Goal: Book appointment/travel/reservation

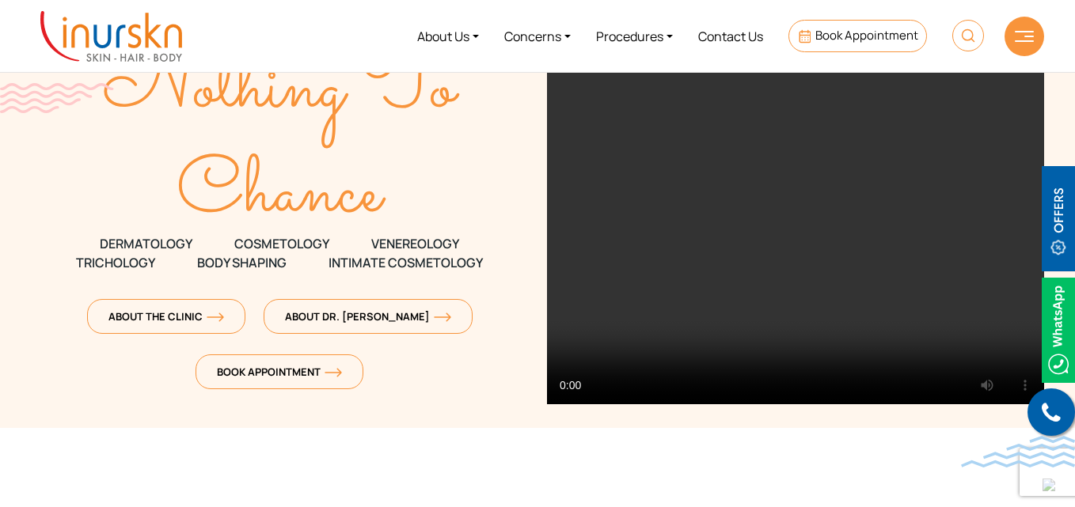
scroll to position [158, 0]
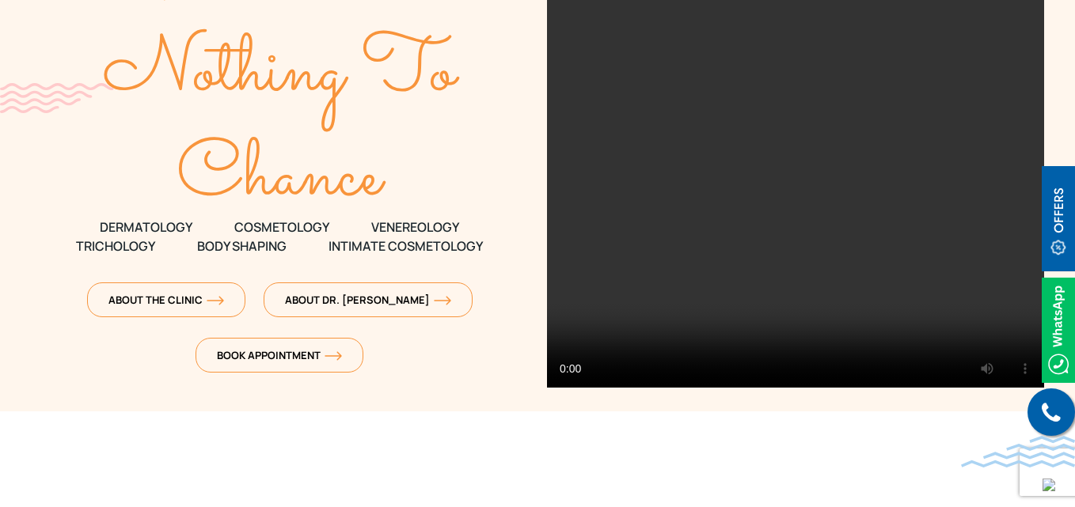
click at [438, 394] on section "We Leave Nothing To Chance DERMATOLOGY COSMETOLOGY" at bounding box center [537, 127] width 1075 height 570
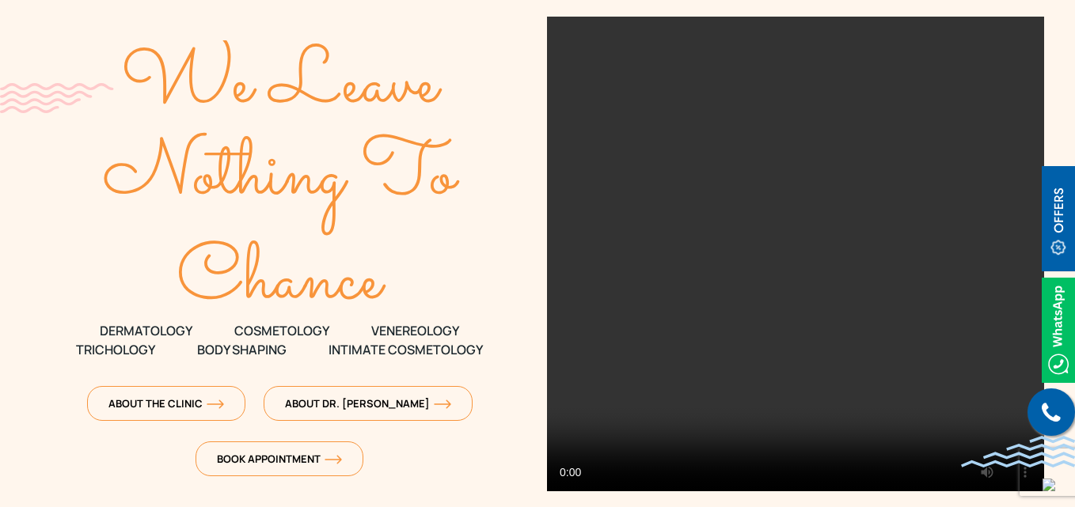
scroll to position [0, 0]
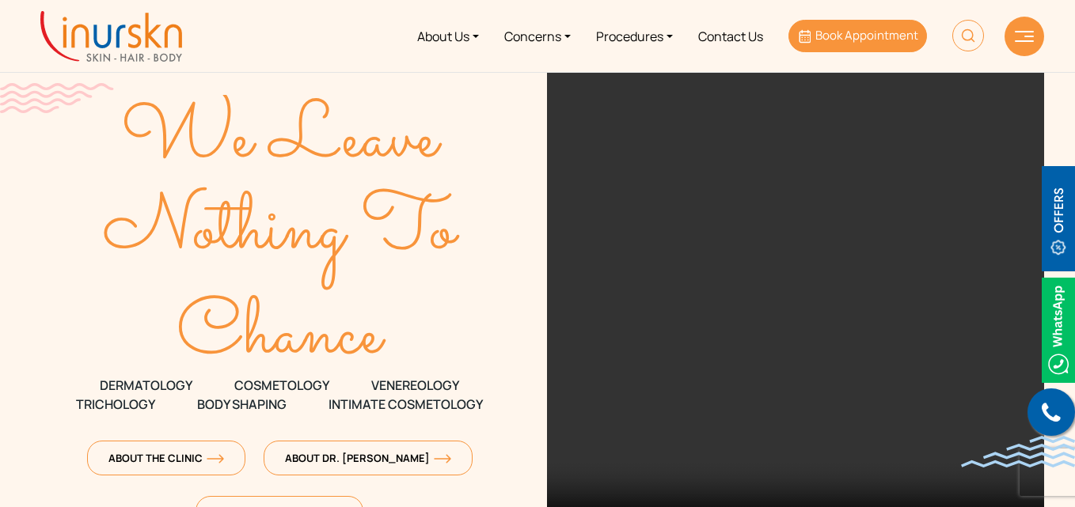
click at [842, 44] on link "Book Appointment" at bounding box center [857, 36] width 139 height 32
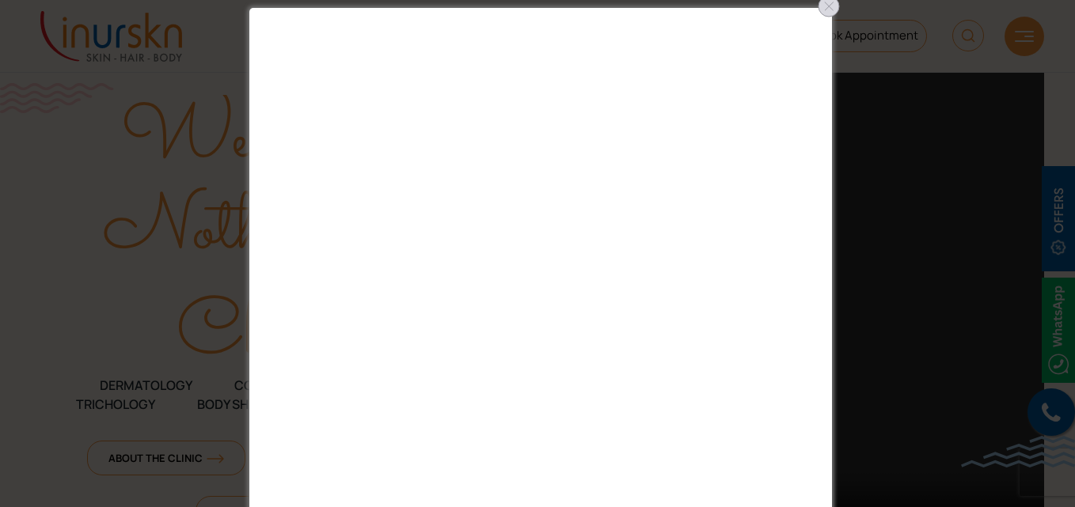
click at [828, 9] on div at bounding box center [828, 6] width 25 height 25
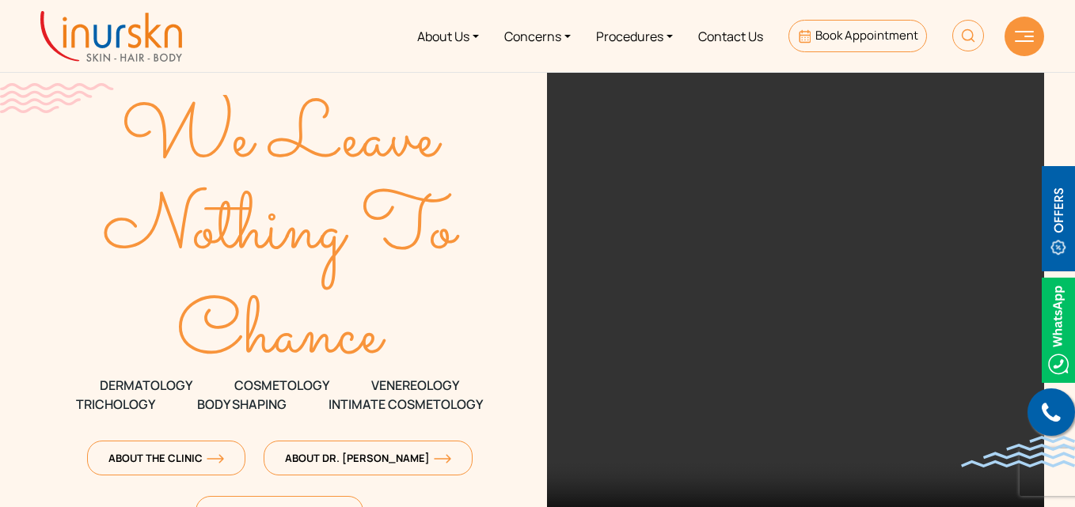
click at [400, 183] on text "Nothing To" at bounding box center [282, 231] width 357 height 117
click at [822, 41] on span "Book Appointment" at bounding box center [866, 35] width 103 height 17
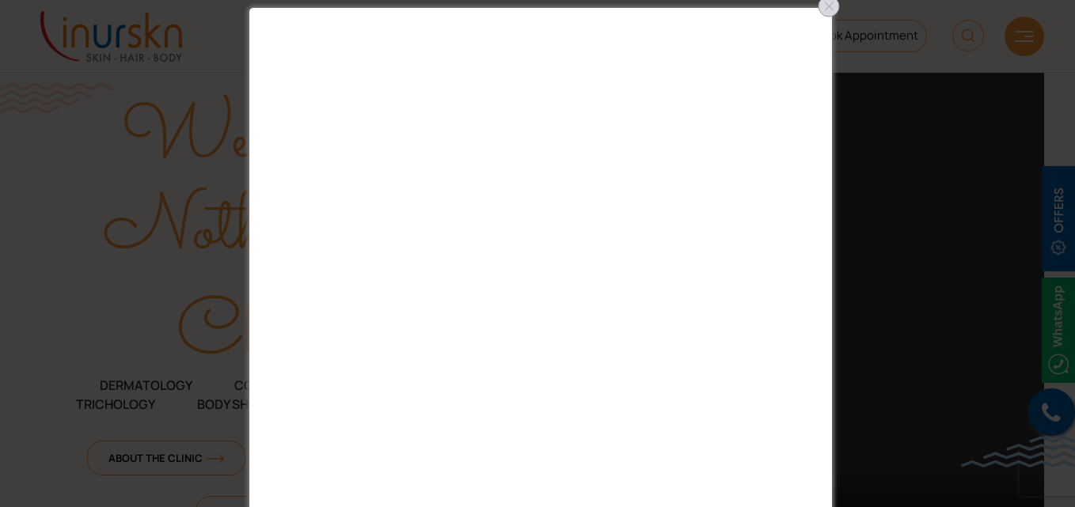
click at [829, 6] on div at bounding box center [828, 6] width 25 height 25
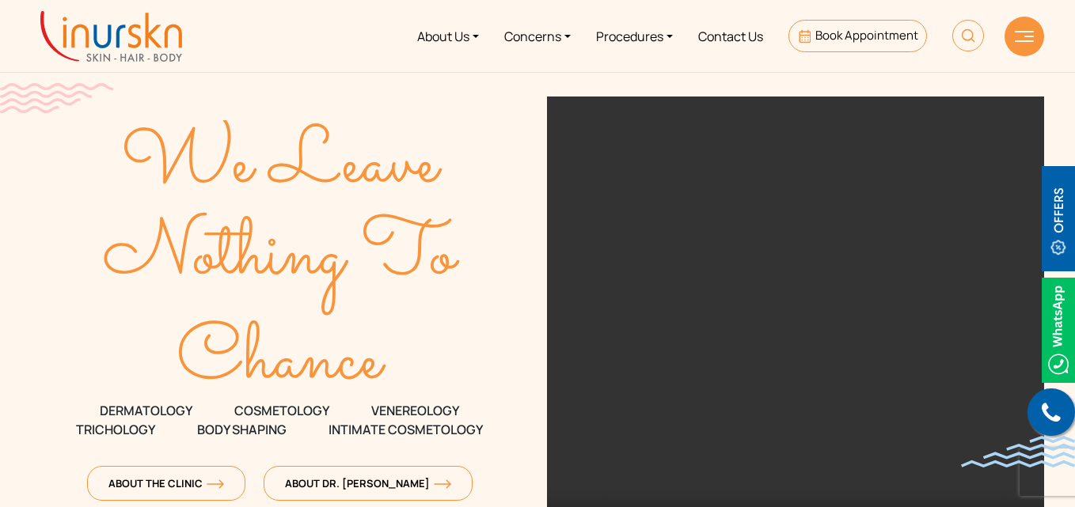
click at [826, 38] on span "Book Appointment" at bounding box center [866, 35] width 103 height 17
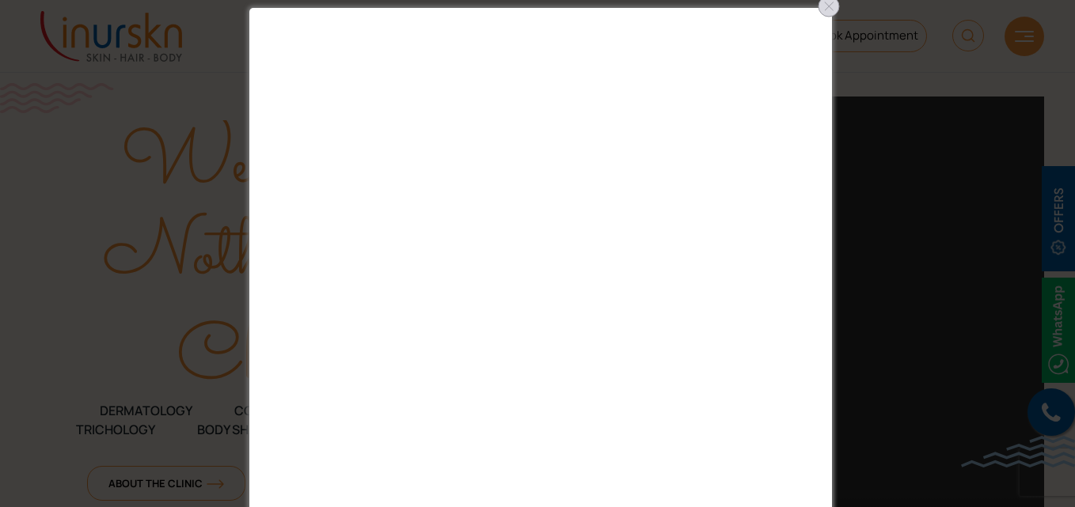
click at [834, 9] on div at bounding box center [828, 6] width 25 height 25
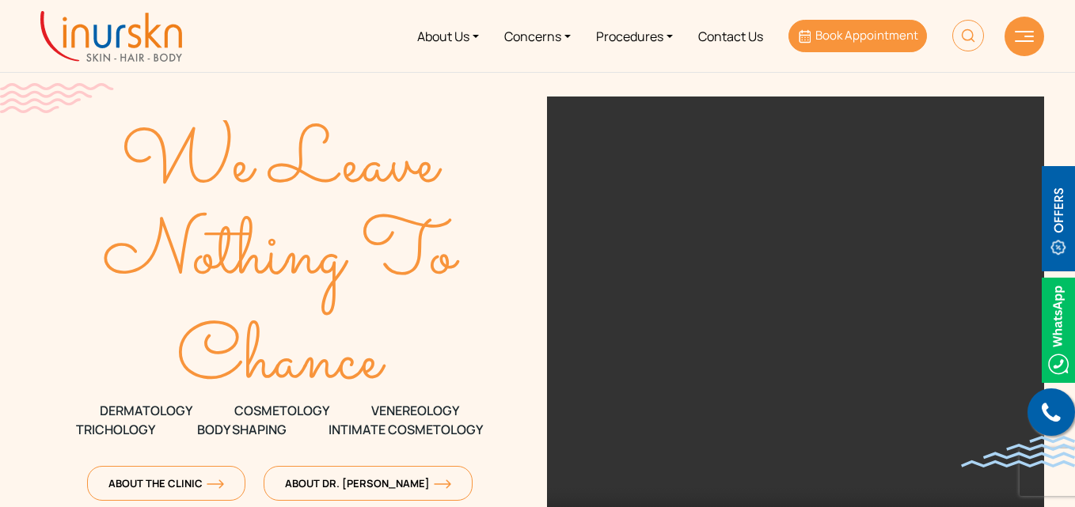
click at [849, 37] on span "Book Appointment" at bounding box center [866, 35] width 103 height 17
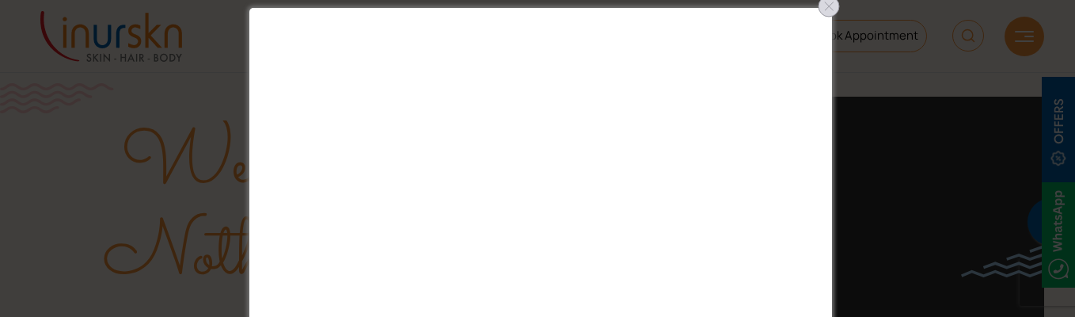
click at [826, 15] on div at bounding box center [828, 6] width 25 height 25
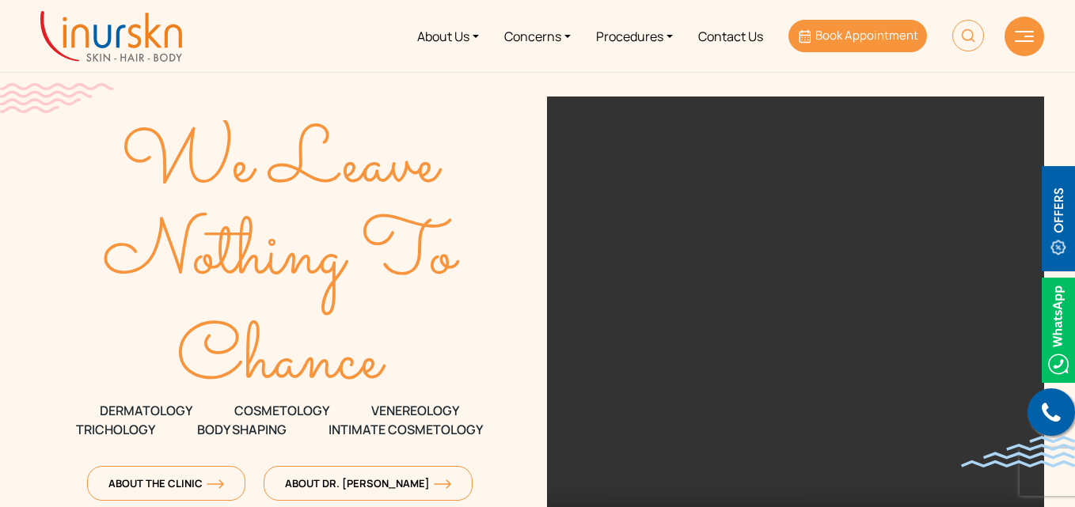
click at [843, 40] on span "Book Appointment" at bounding box center [866, 35] width 103 height 17
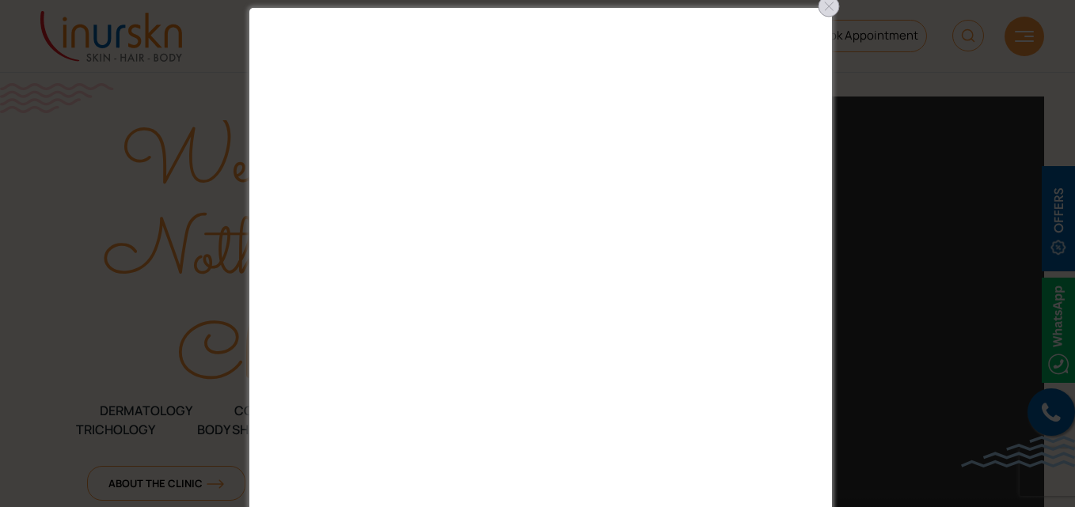
click at [825, 13] on div at bounding box center [828, 6] width 25 height 25
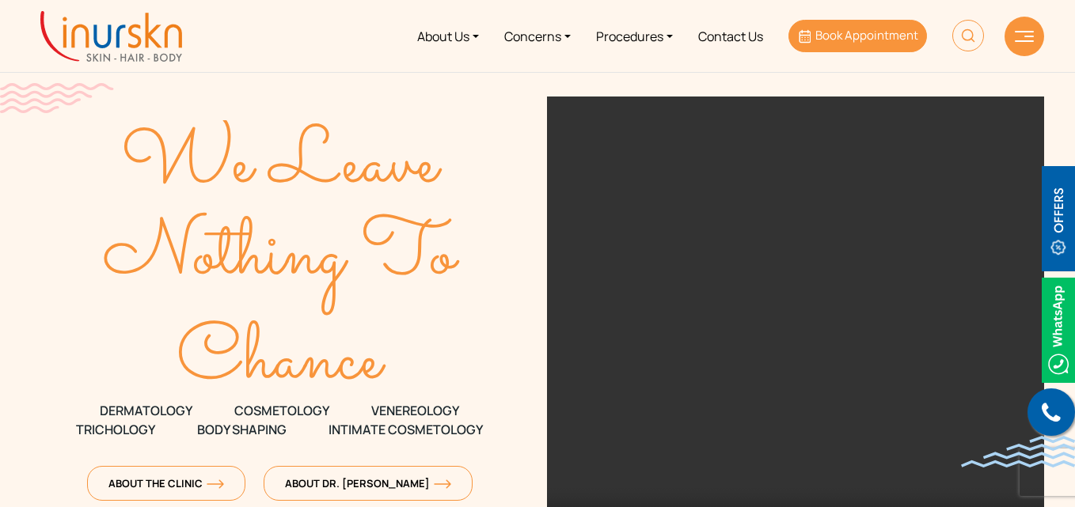
click at [848, 37] on span "Book Appointment" at bounding box center [866, 35] width 103 height 17
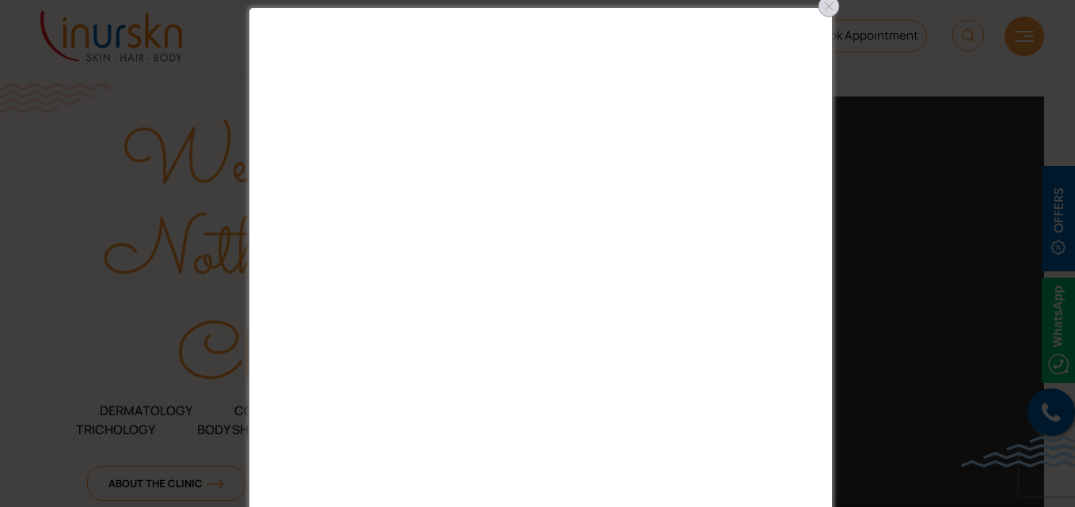
click at [828, 13] on div at bounding box center [828, 6] width 25 height 25
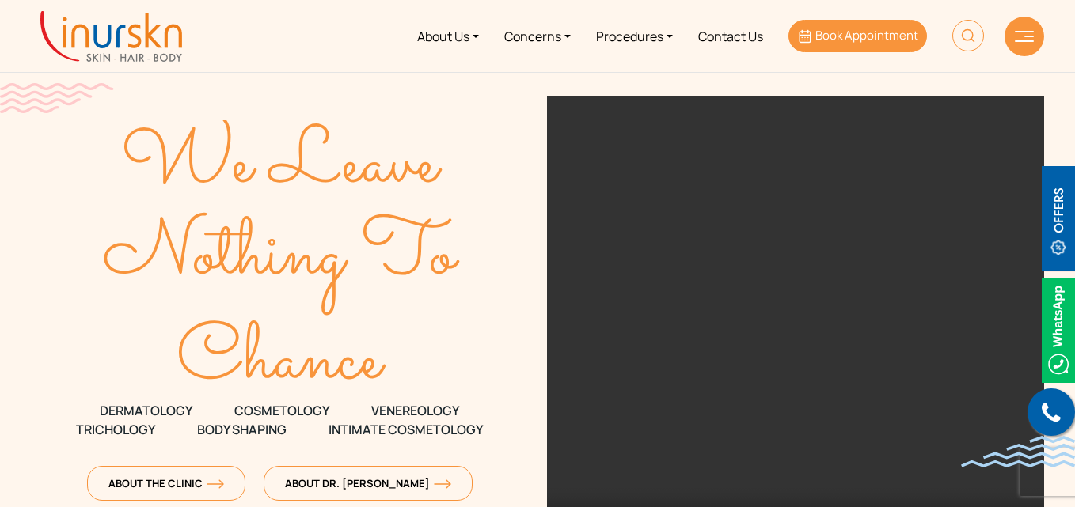
click at [848, 38] on span "Book Appointment" at bounding box center [866, 35] width 103 height 17
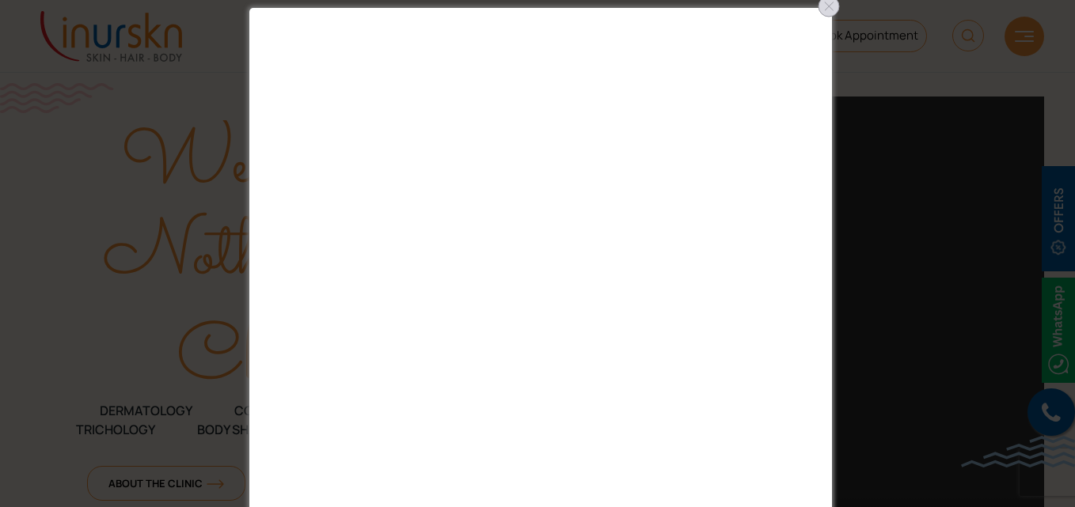
click at [830, 9] on div at bounding box center [828, 6] width 25 height 25
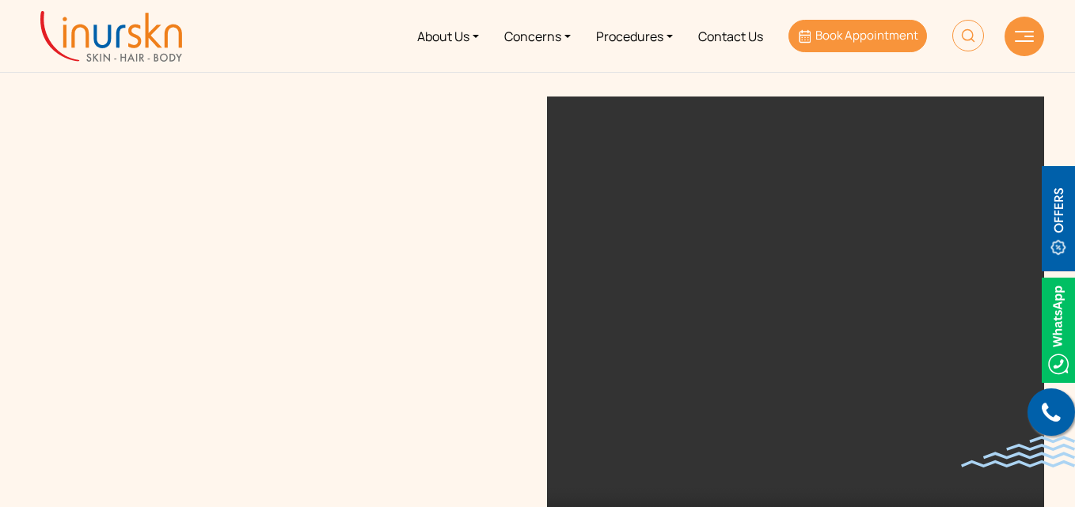
click at [852, 44] on link "Book Appointment" at bounding box center [857, 36] width 139 height 32
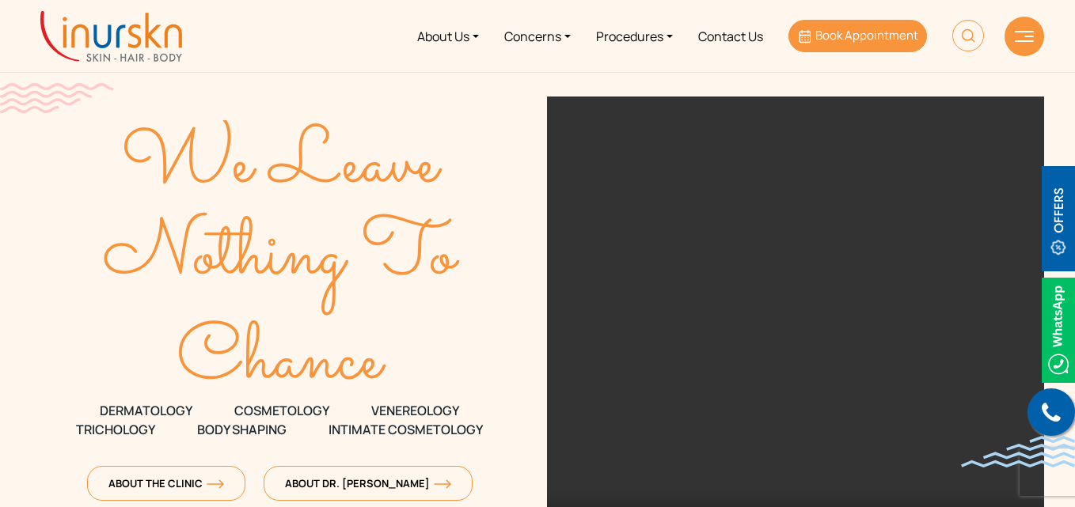
click at [854, 41] on span "Book Appointment" at bounding box center [866, 35] width 103 height 17
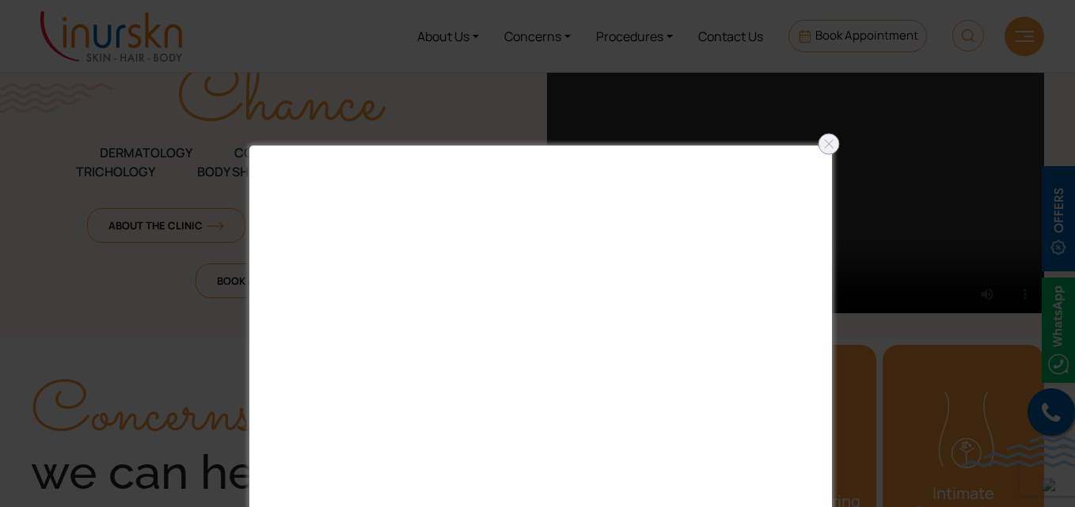
scroll to position [237, 0]
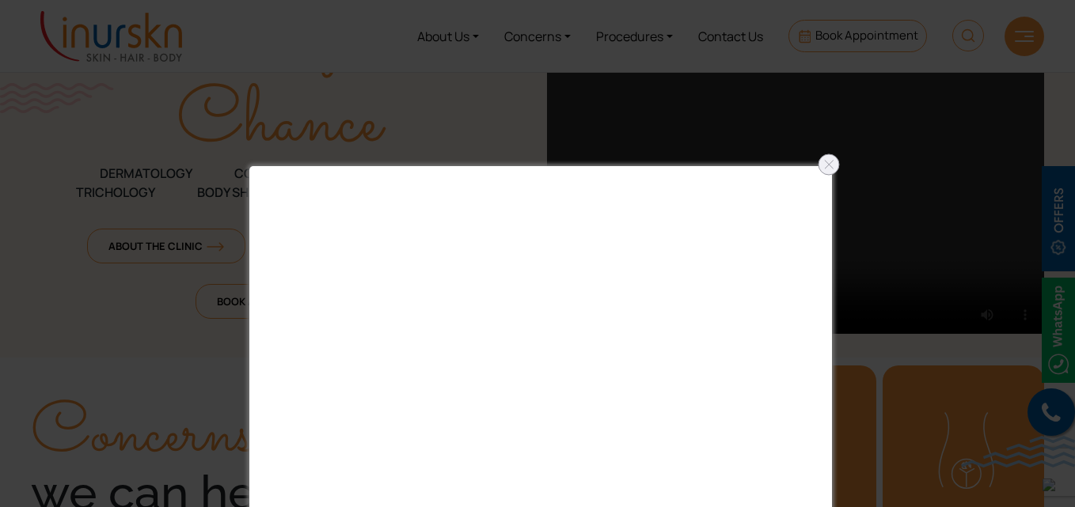
drag, startPoint x: 831, startPoint y: 170, endPoint x: 820, endPoint y: 184, distance: 17.4
click at [832, 170] on div at bounding box center [828, 164] width 25 height 25
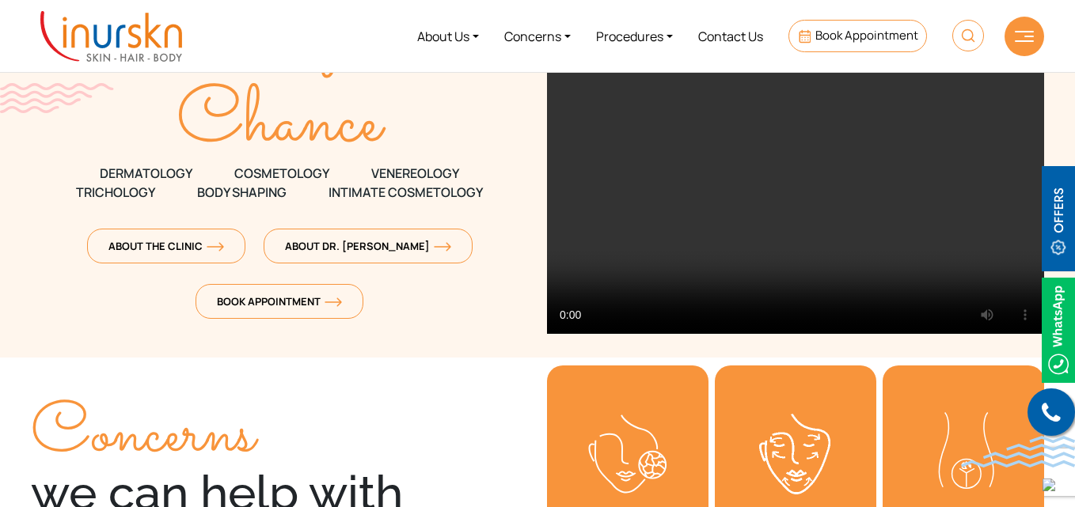
scroll to position [0, 0]
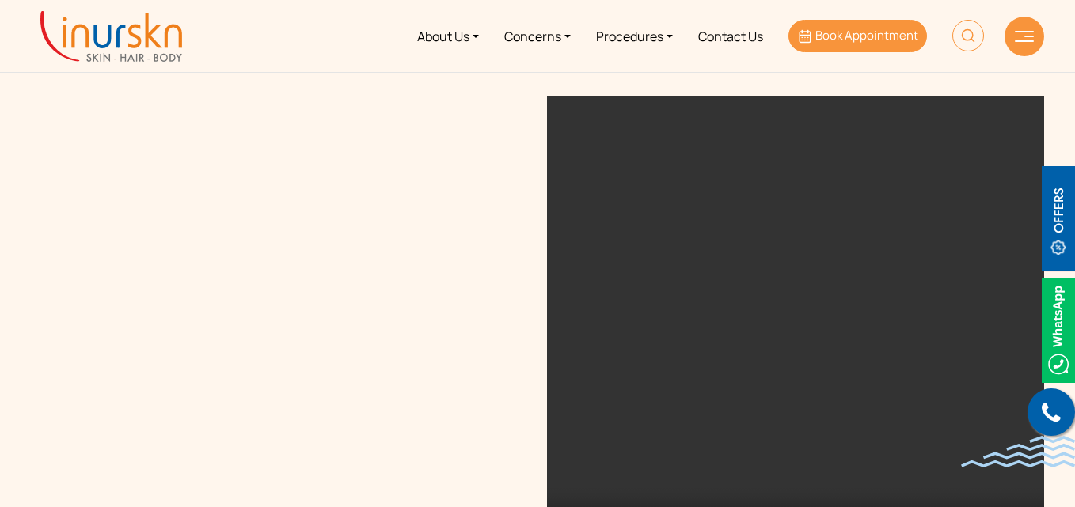
click at [861, 35] on span "Book Appointment" at bounding box center [866, 35] width 103 height 17
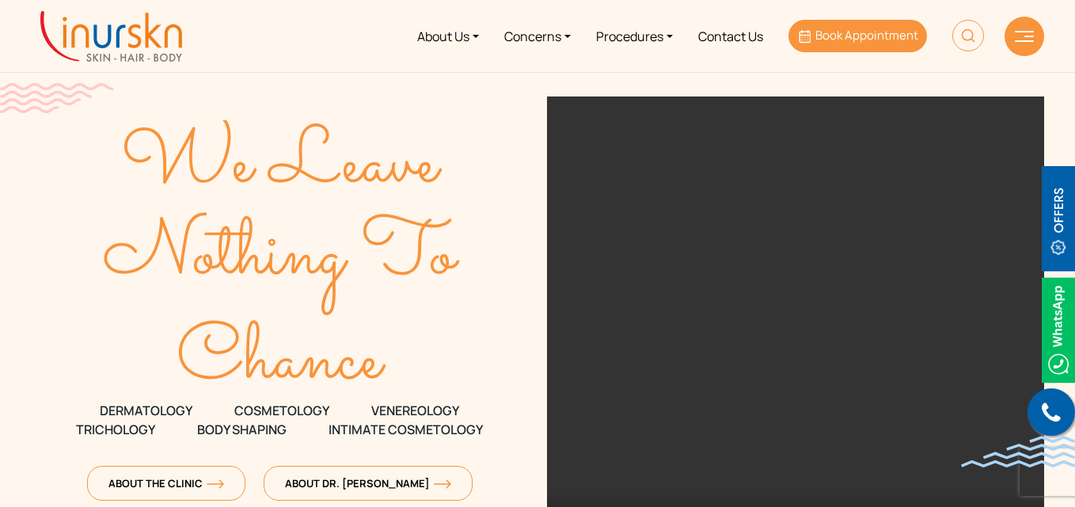
click at [865, 40] on span "Book Appointment" at bounding box center [866, 35] width 103 height 17
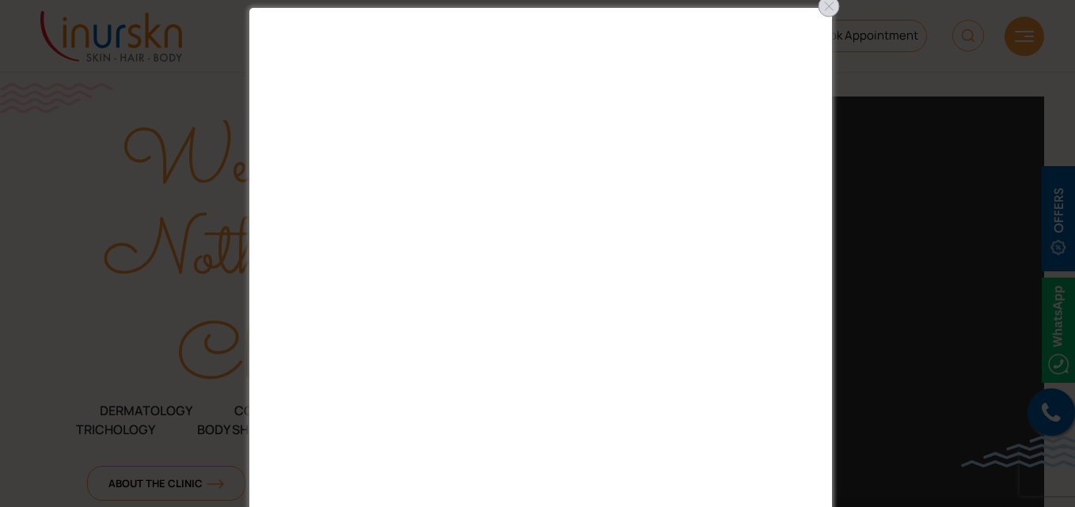
click at [834, 9] on div at bounding box center [828, 6] width 25 height 25
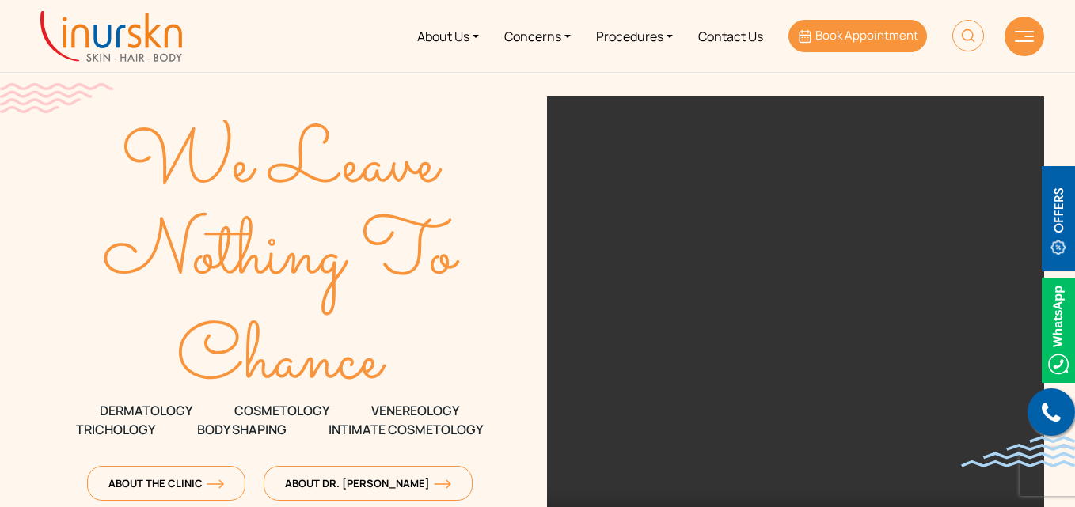
click at [874, 42] on span "Book Appointment" at bounding box center [866, 35] width 103 height 17
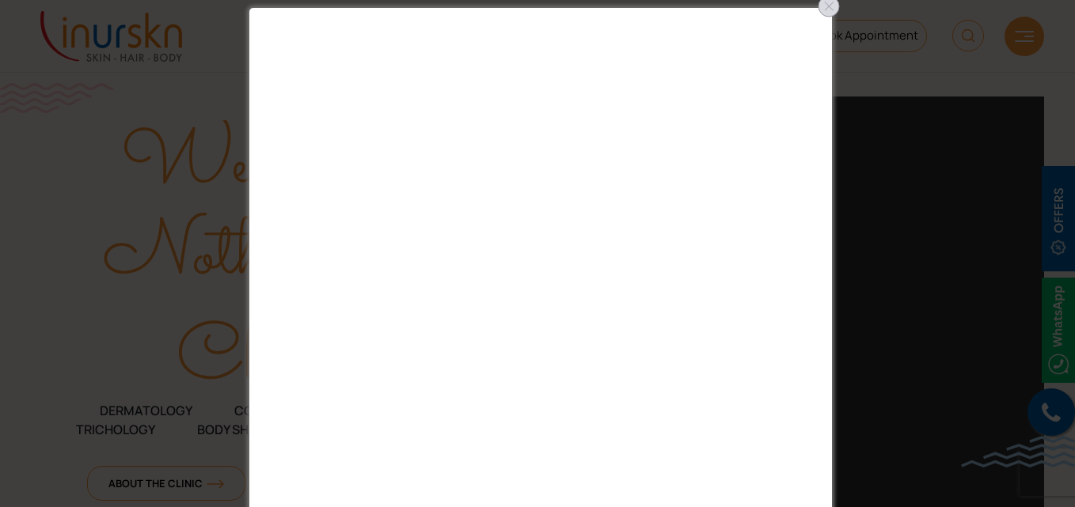
click at [829, 8] on div at bounding box center [828, 6] width 25 height 25
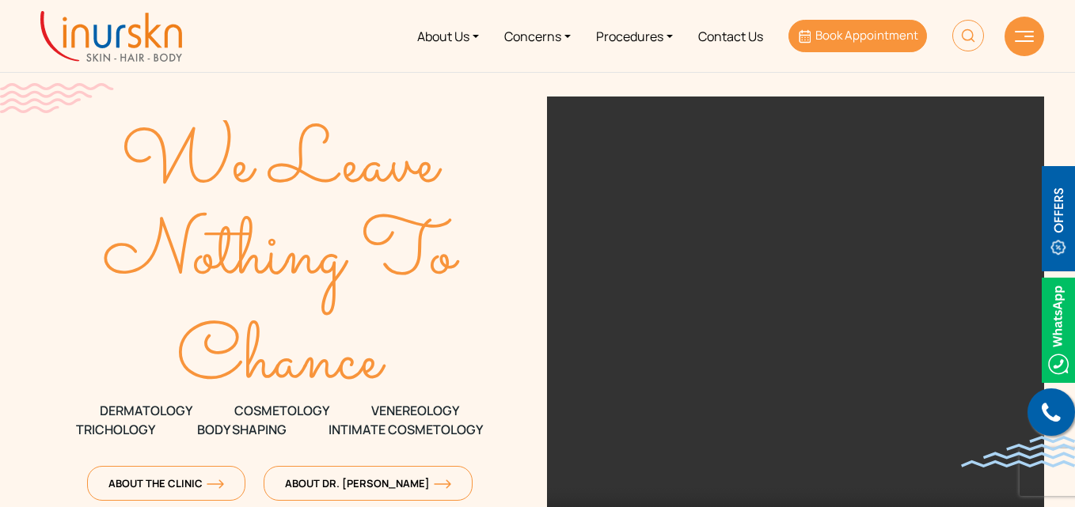
click at [834, 32] on span "Book Appointment" at bounding box center [866, 35] width 103 height 17
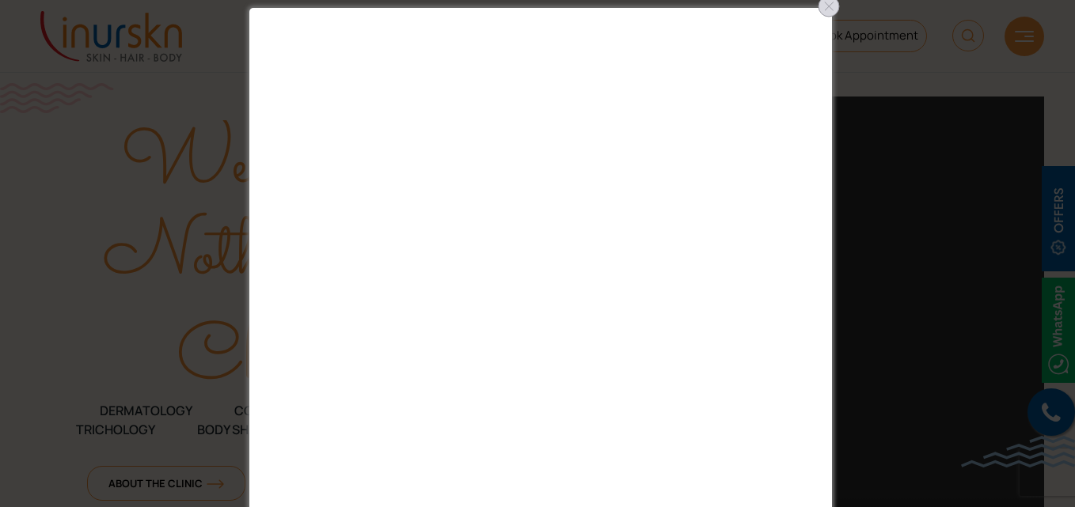
click at [828, 9] on div at bounding box center [828, 6] width 25 height 25
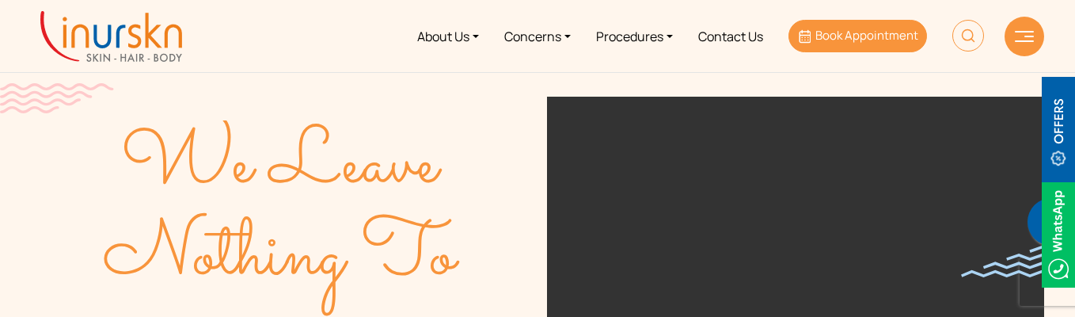
click at [814, 45] on link "Book Appointment" at bounding box center [857, 36] width 139 height 32
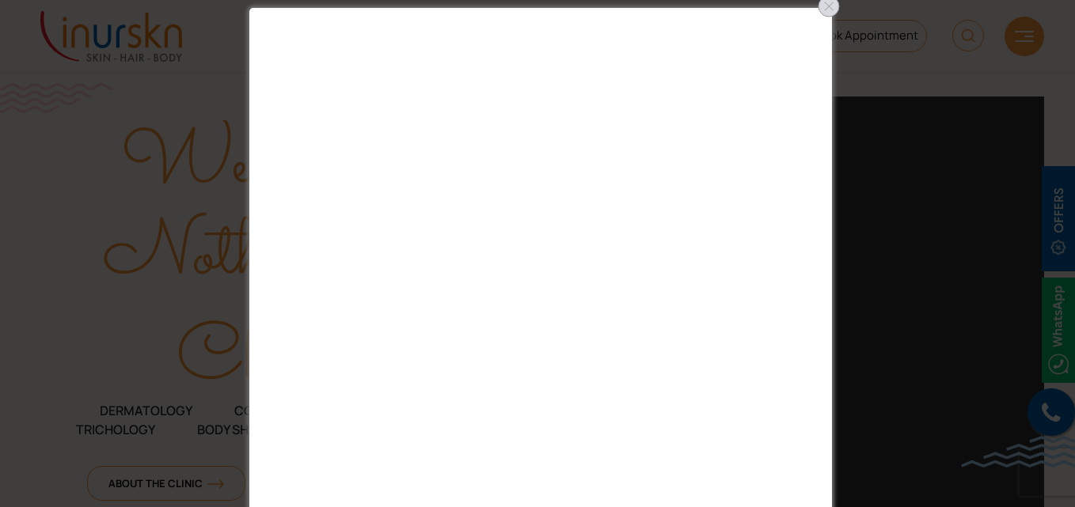
click at [821, 13] on div at bounding box center [828, 6] width 25 height 25
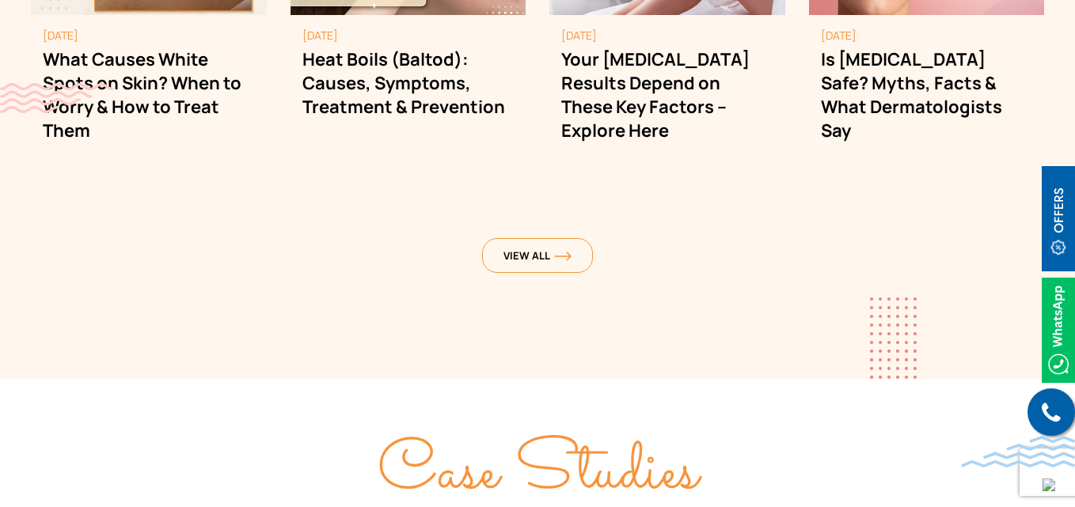
scroll to position [6496, 0]
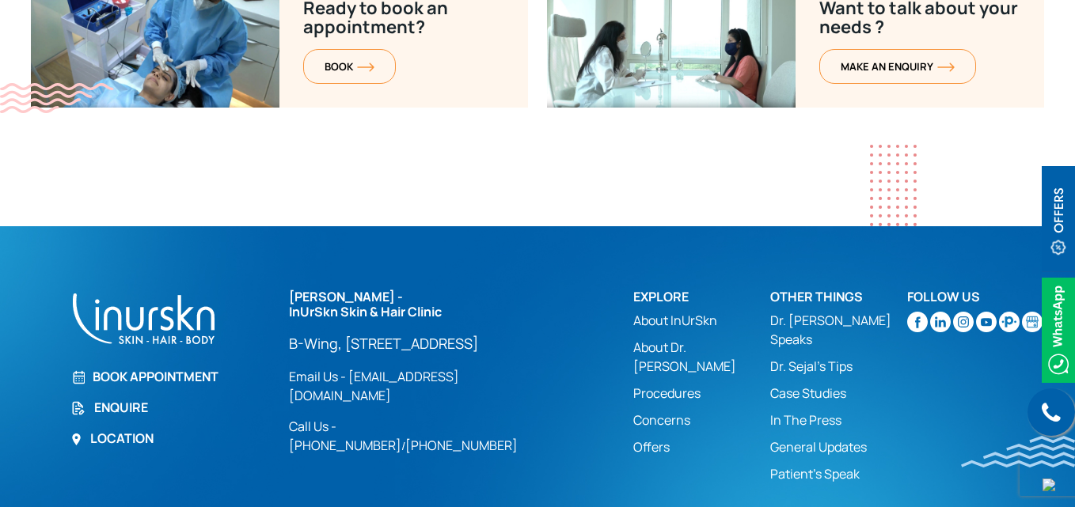
click at [130, 367] on link "Book Appointment" at bounding box center [169, 376] width 199 height 19
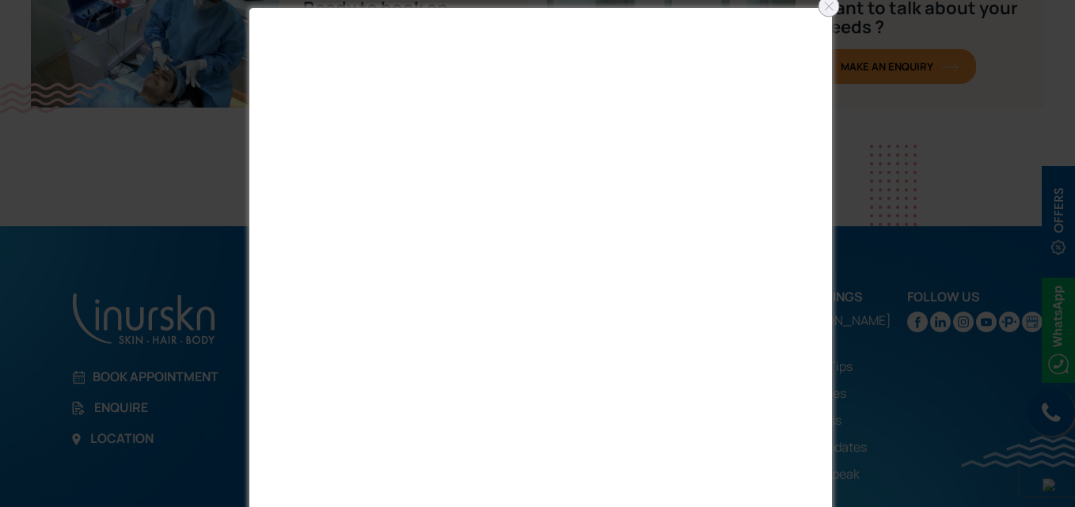
click at [827, 9] on div at bounding box center [828, 6] width 25 height 25
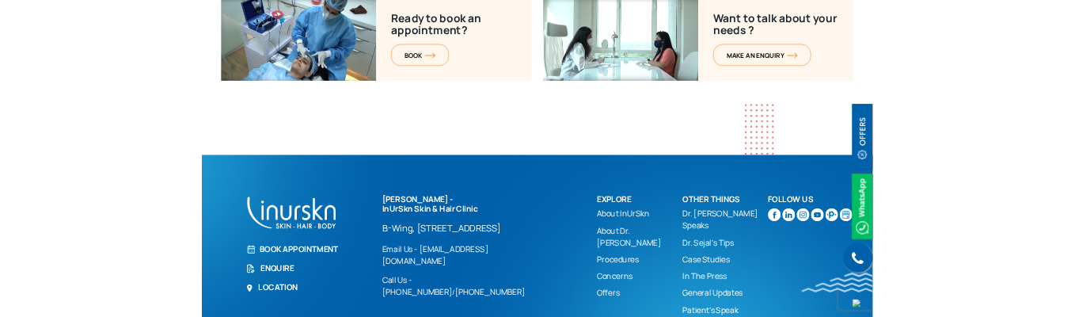
scroll to position [6496, 0]
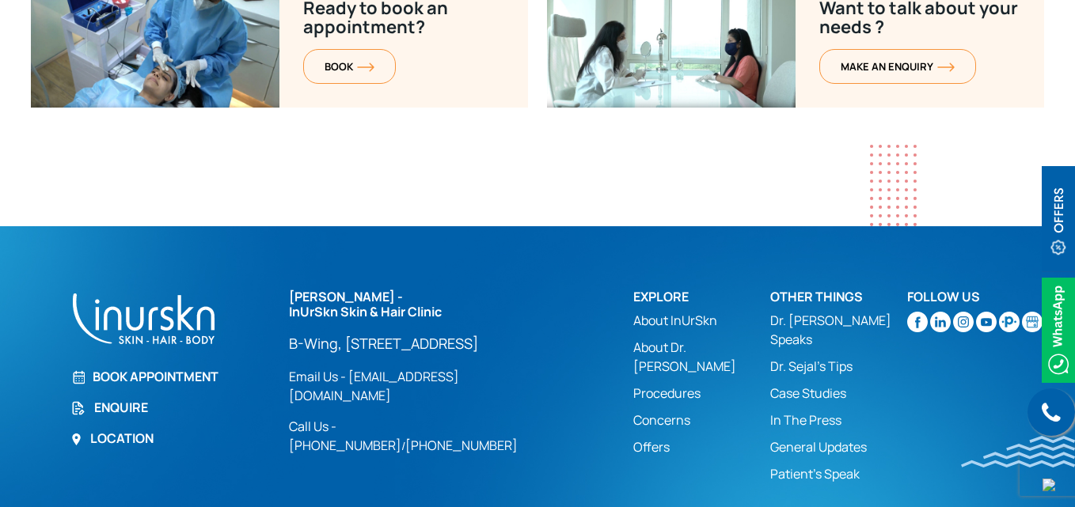
click at [129, 367] on link "Book Appointment" at bounding box center [169, 376] width 199 height 19
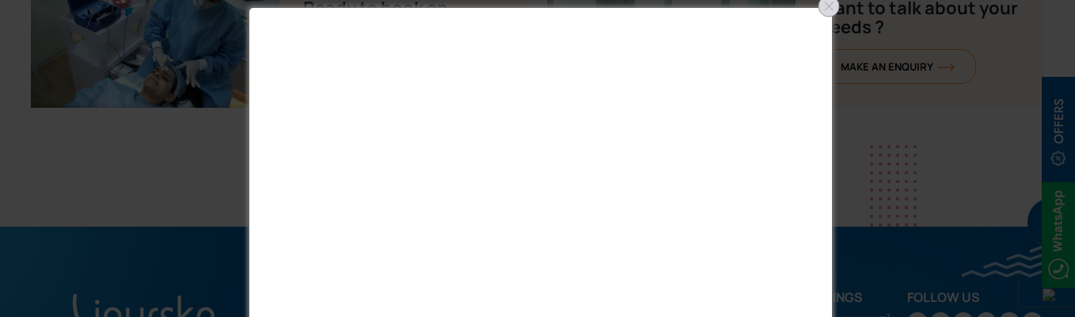
click at [825, 6] on div at bounding box center [828, 6] width 25 height 25
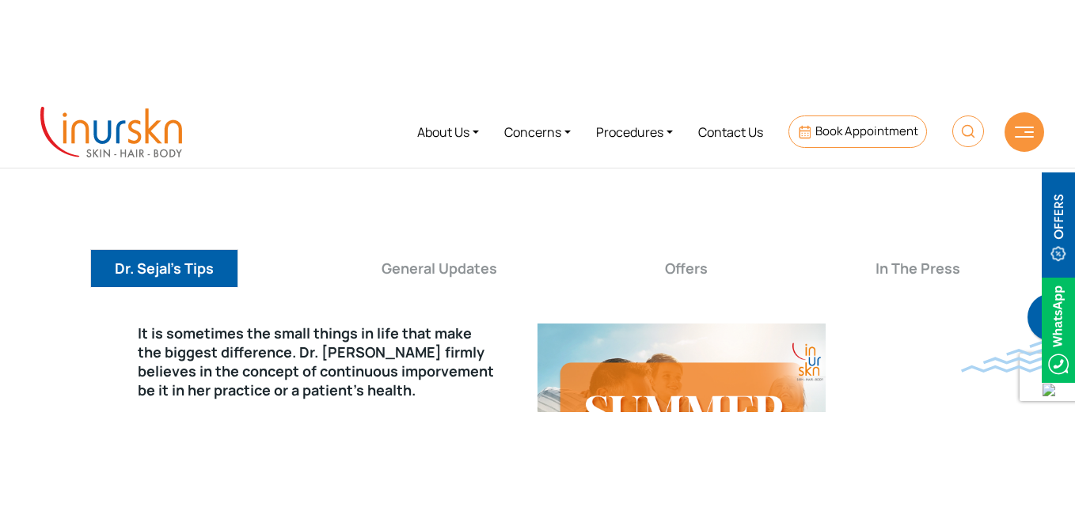
scroll to position [0, 0]
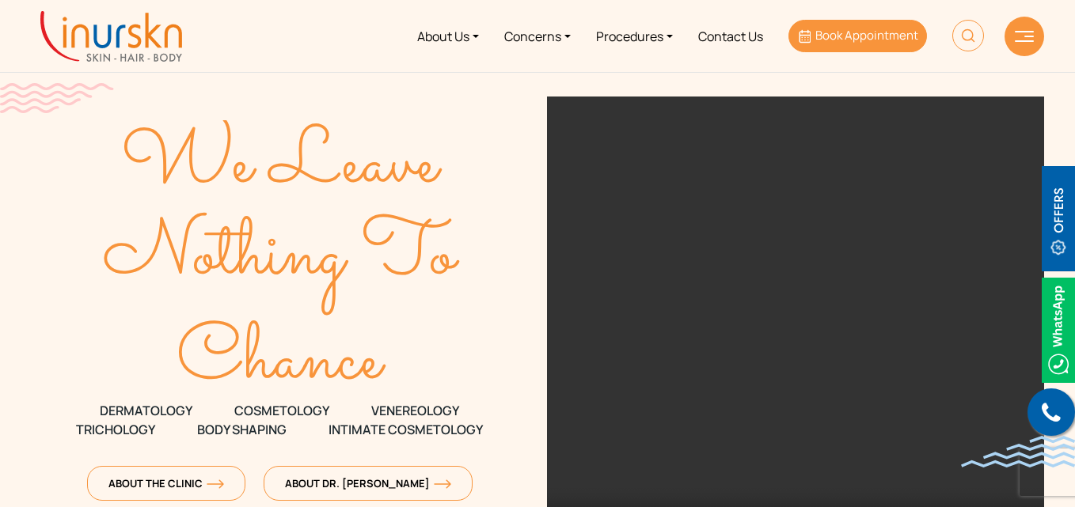
click at [863, 38] on span "Book Appointment" at bounding box center [866, 35] width 103 height 17
click at [837, 41] on span "Book Appointment" at bounding box center [866, 35] width 103 height 17
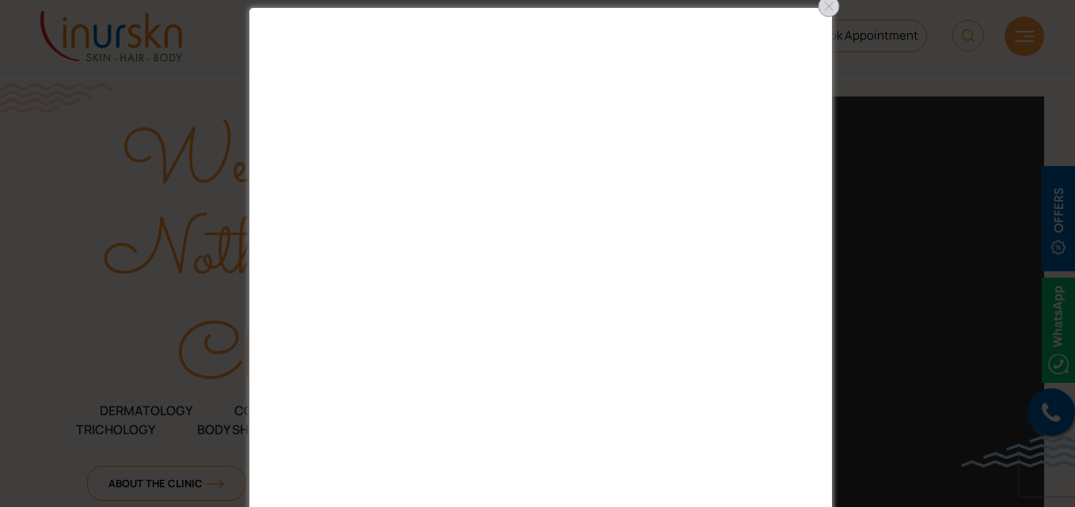
click at [823, 7] on div at bounding box center [828, 6] width 25 height 25
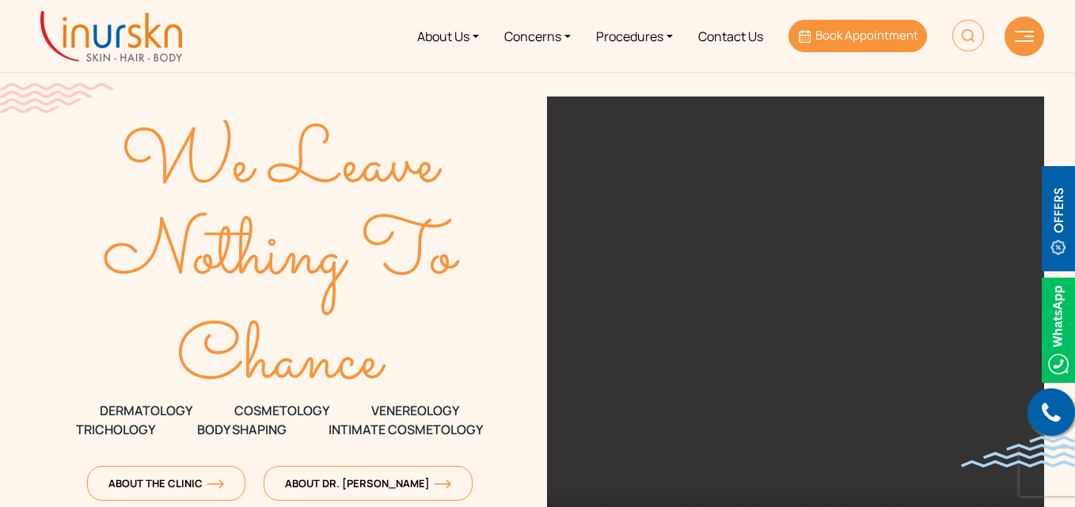
click at [809, 34] on icon at bounding box center [803, 36] width 14 height 14
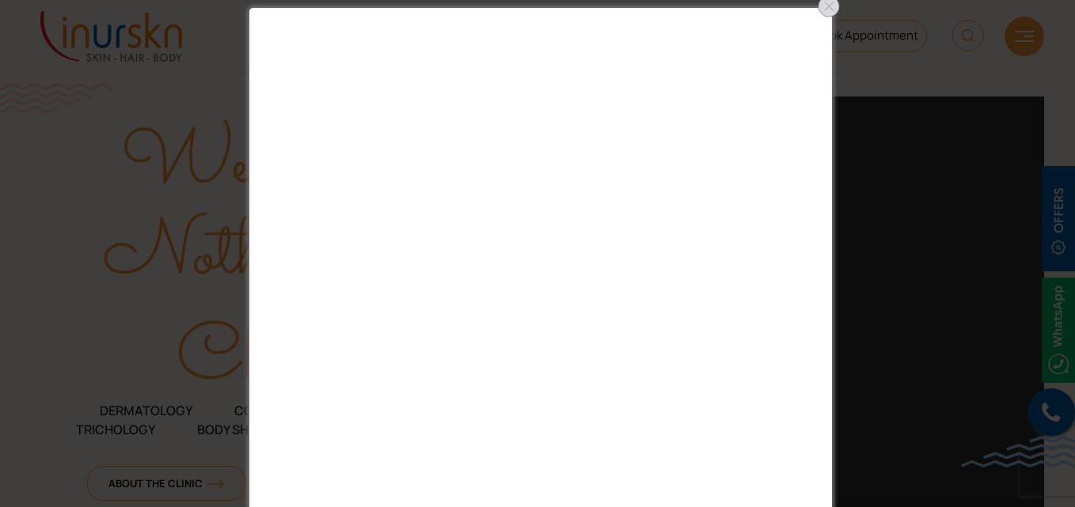
click at [837, 10] on div at bounding box center [828, 6] width 25 height 25
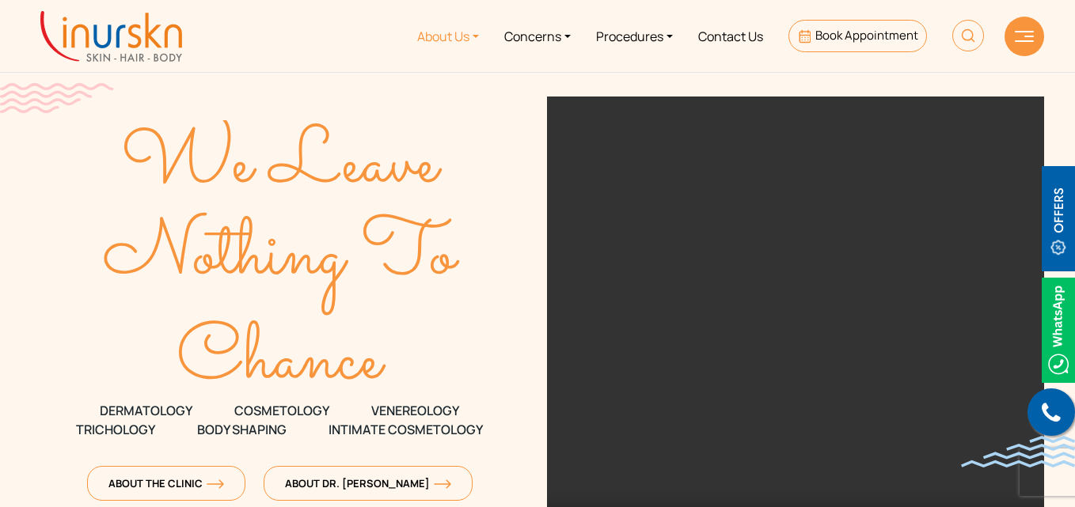
click at [423, 37] on link "About Us" at bounding box center [447, 35] width 87 height 59
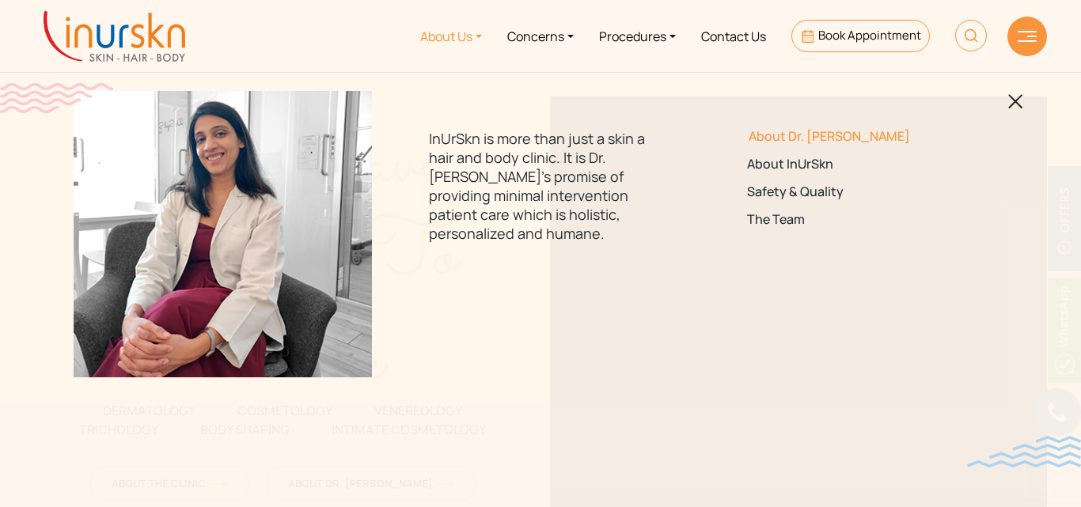
click at [772, 133] on link "About Dr. [PERSON_NAME]" at bounding box center [858, 136] width 222 height 15
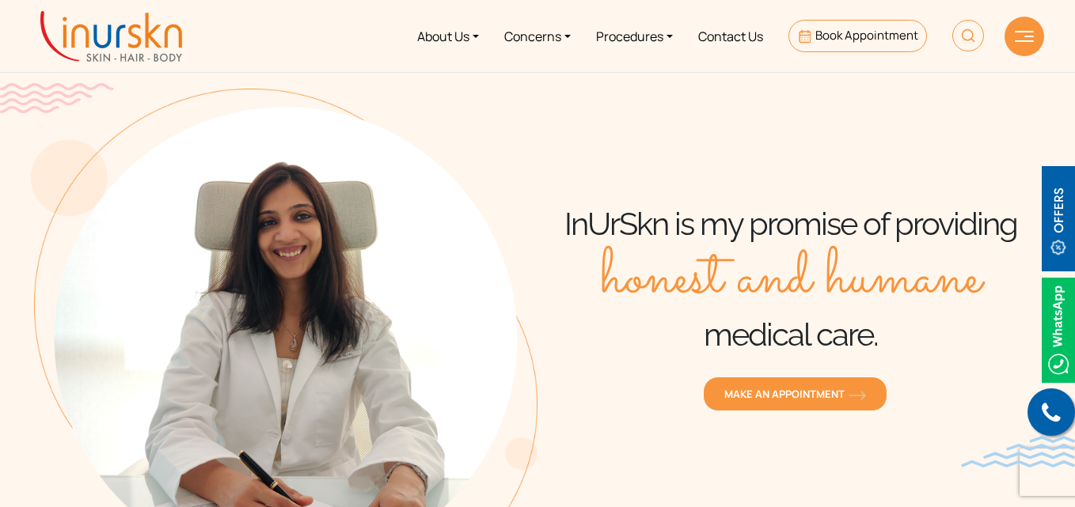
click at [1019, 27] on div at bounding box center [1024, 37] width 40 height 40
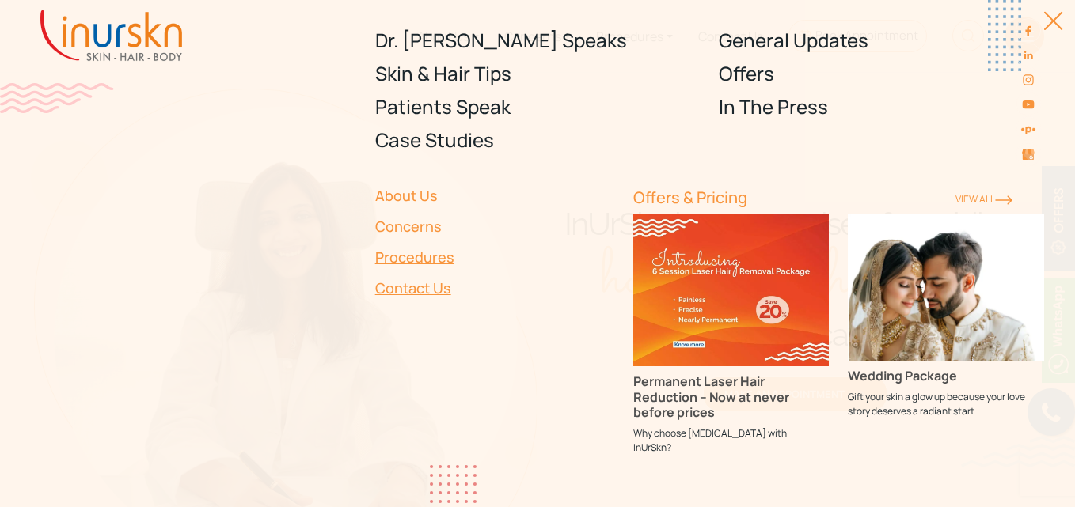
click at [1056, 18] on div at bounding box center [1045, 29] width 36 height 36
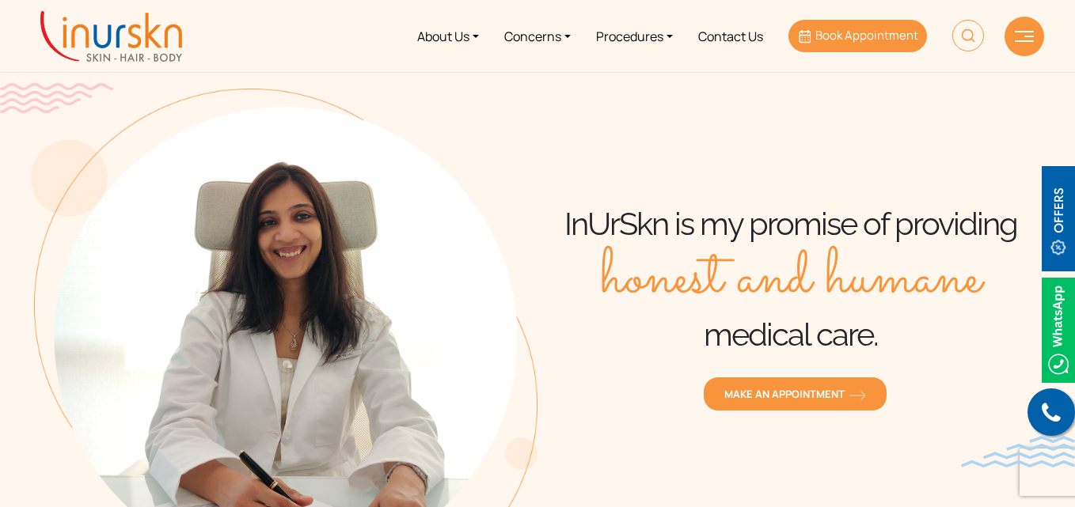
click at [849, 37] on span "Book Appointment" at bounding box center [866, 35] width 103 height 17
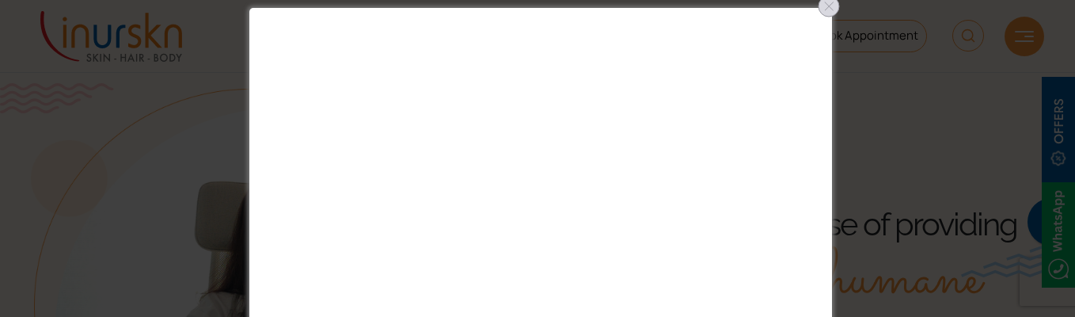
click at [834, 4] on div at bounding box center [828, 6] width 25 height 25
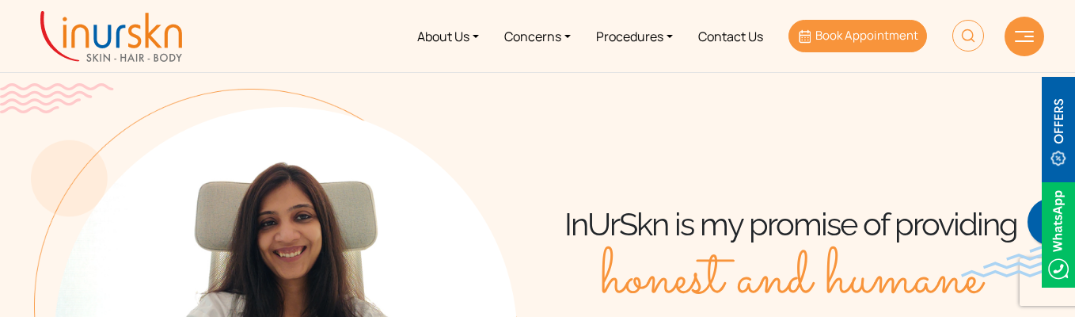
click at [852, 36] on span "Book Appointment" at bounding box center [866, 35] width 103 height 17
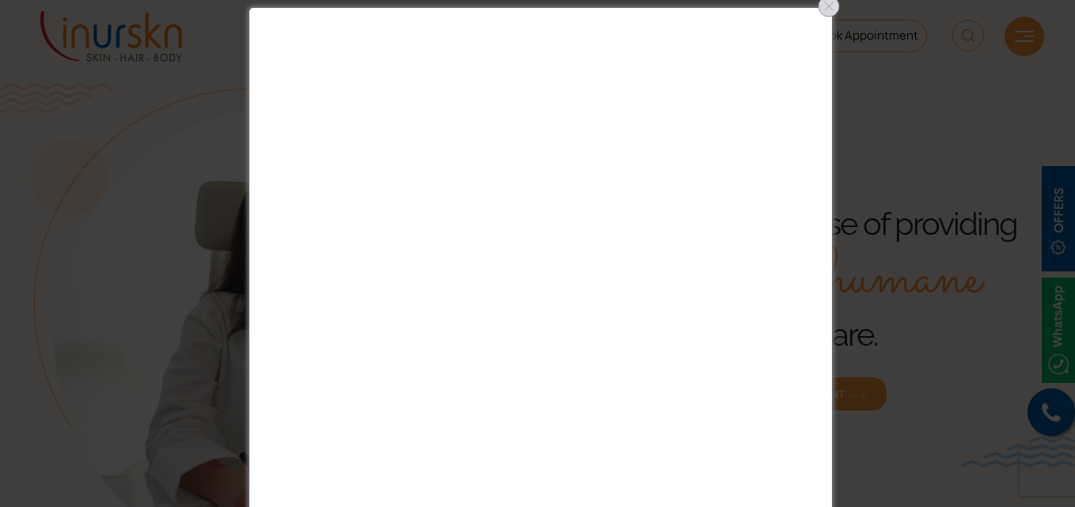
click at [829, 2] on div at bounding box center [828, 6] width 25 height 25
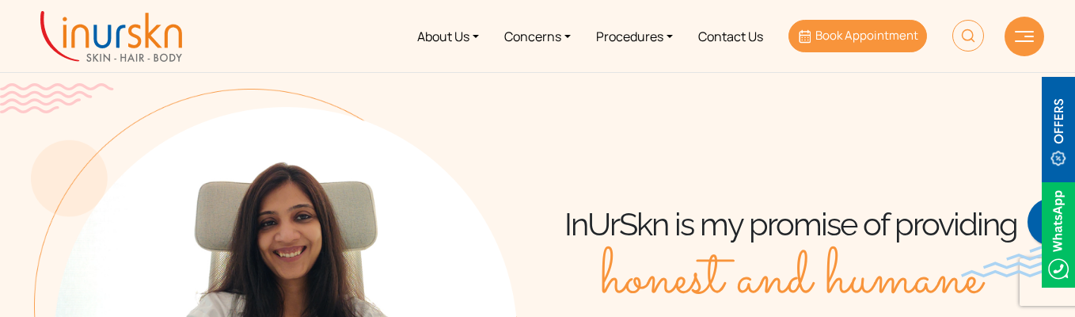
click at [837, 34] on span "Book Appointment" at bounding box center [866, 35] width 103 height 17
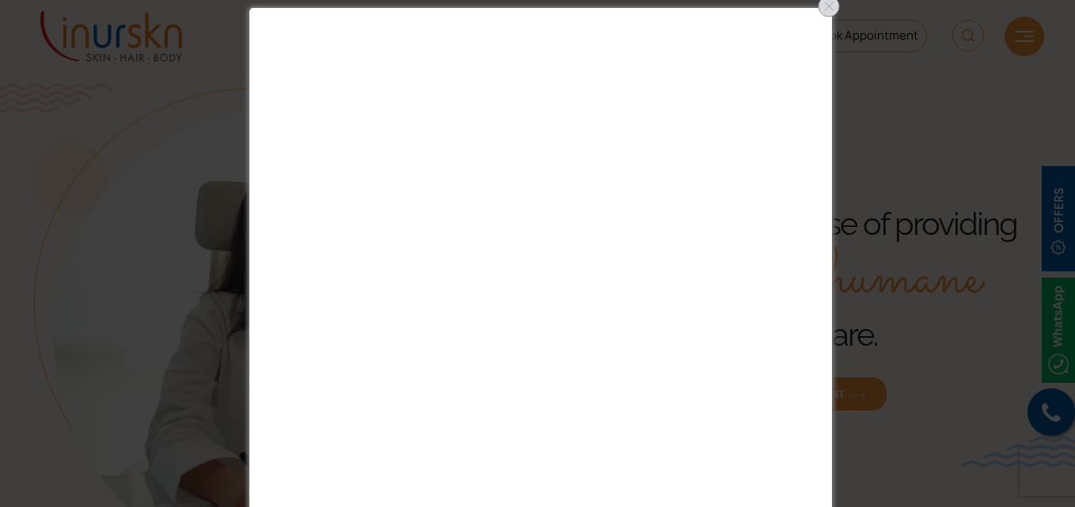
click at [834, 12] on div at bounding box center [828, 6] width 25 height 25
